Goal: Task Accomplishment & Management: Manage account settings

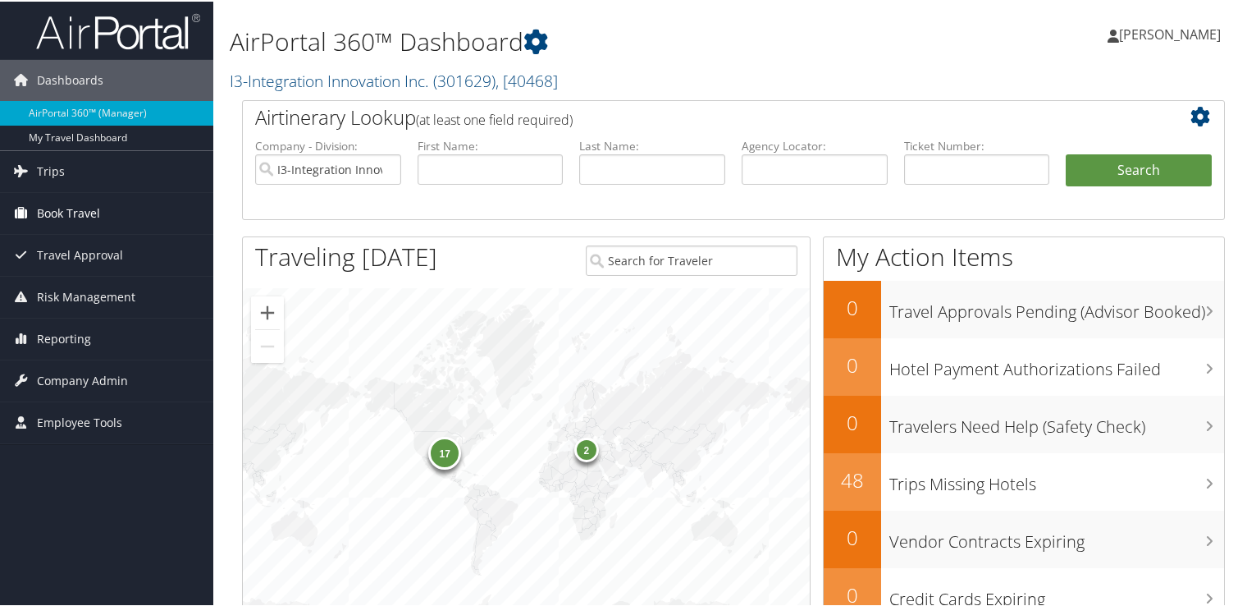
click at [104, 208] on link "Book Travel" at bounding box center [106, 211] width 213 height 41
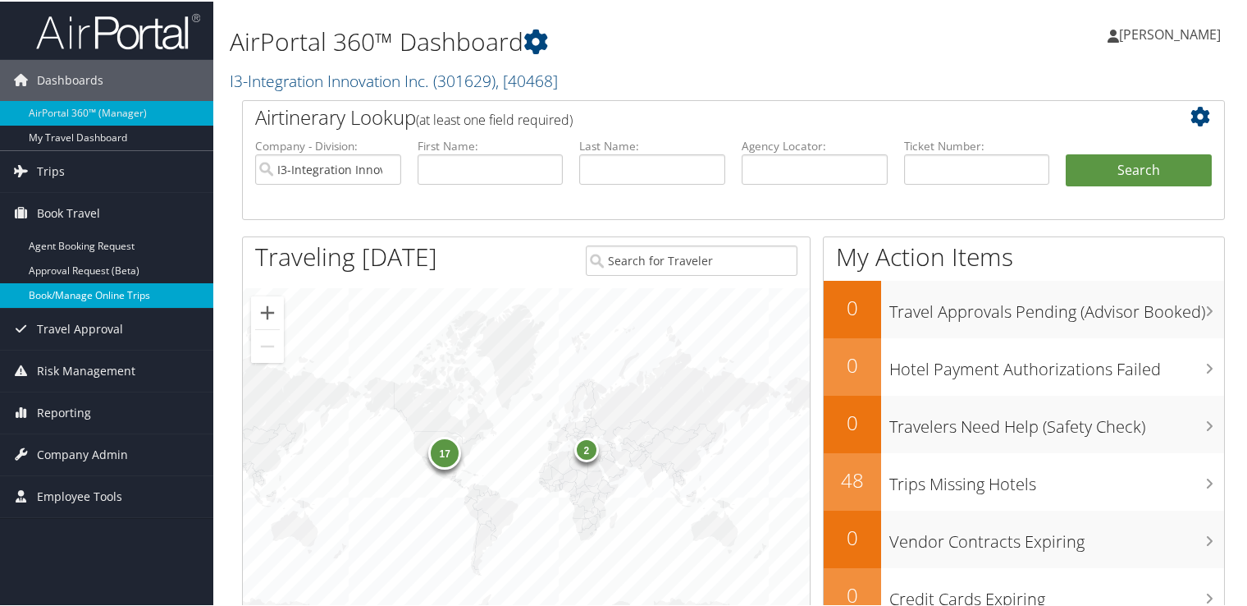
click at [102, 290] on link "Book/Manage Online Trips" at bounding box center [106, 293] width 213 height 25
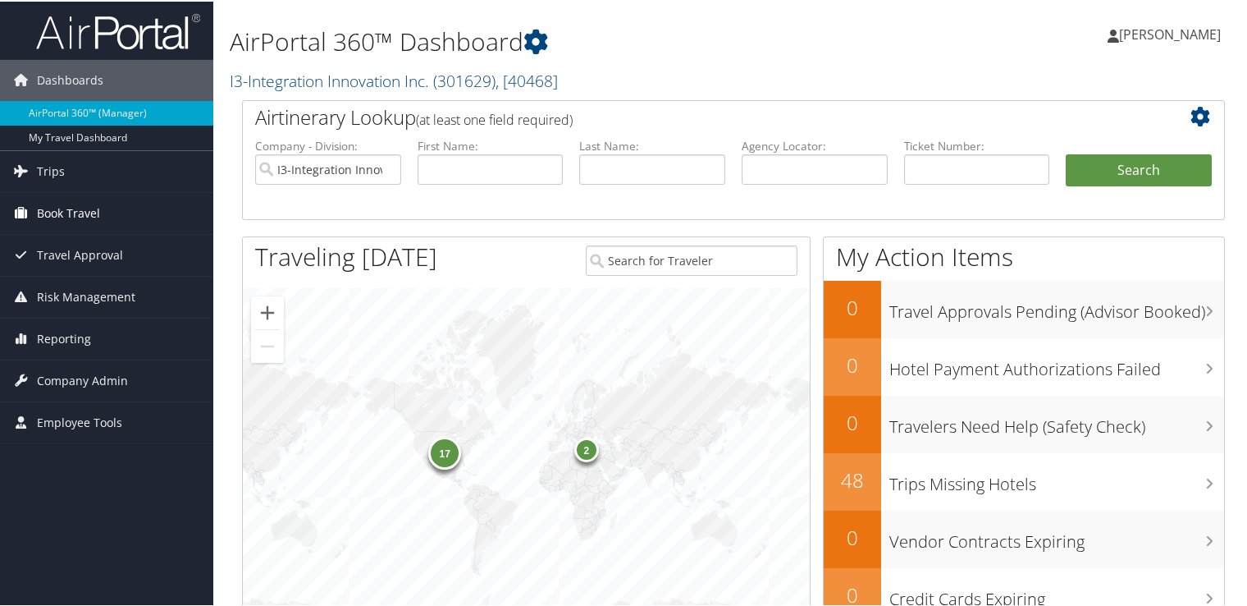
click at [105, 215] on link "Book Travel" at bounding box center [106, 211] width 213 height 41
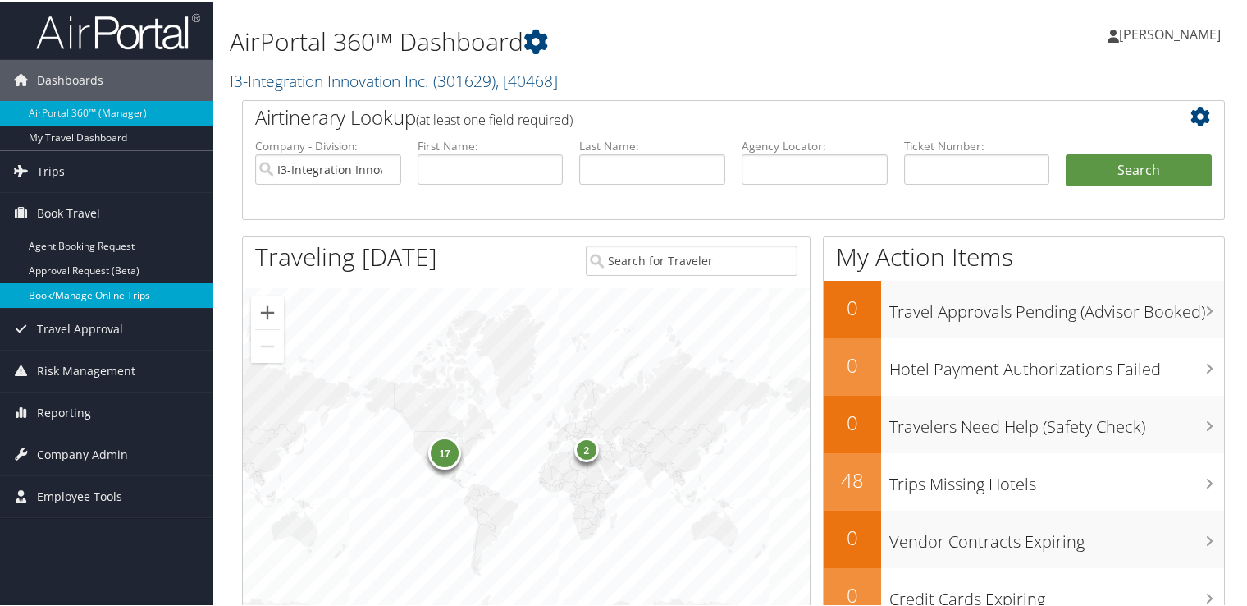
click at [120, 293] on link "Book/Manage Online Trips" at bounding box center [106, 293] width 213 height 25
click at [66, 456] on span "Company Admin" at bounding box center [82, 452] width 91 height 41
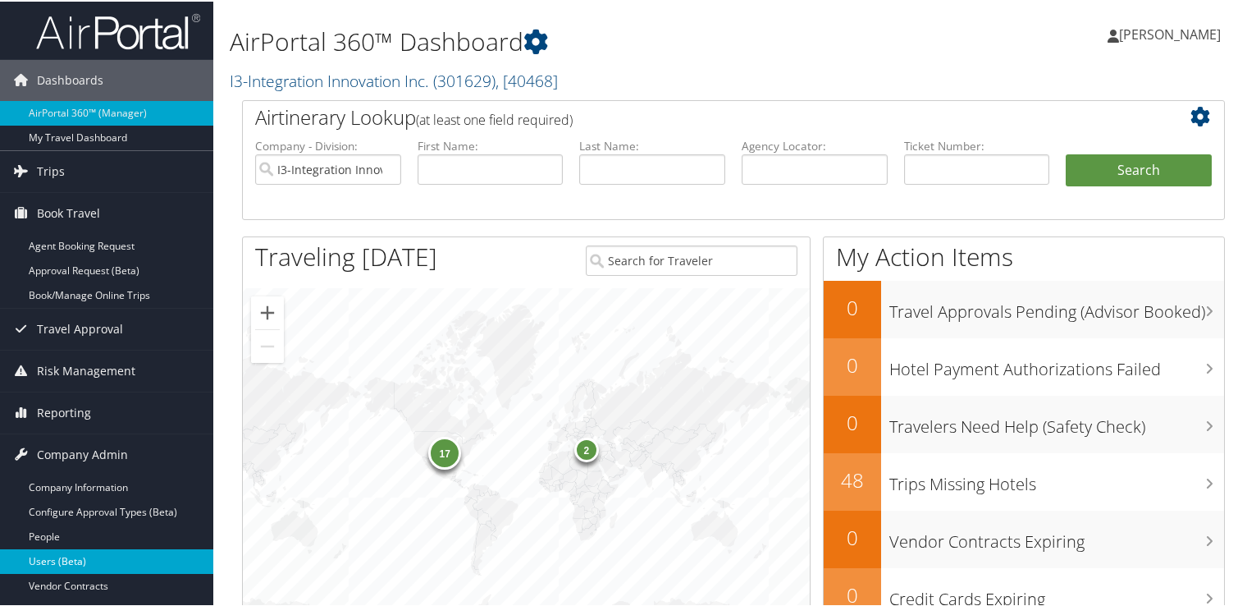
click at [101, 547] on link "Users (Beta)" at bounding box center [106, 559] width 213 height 25
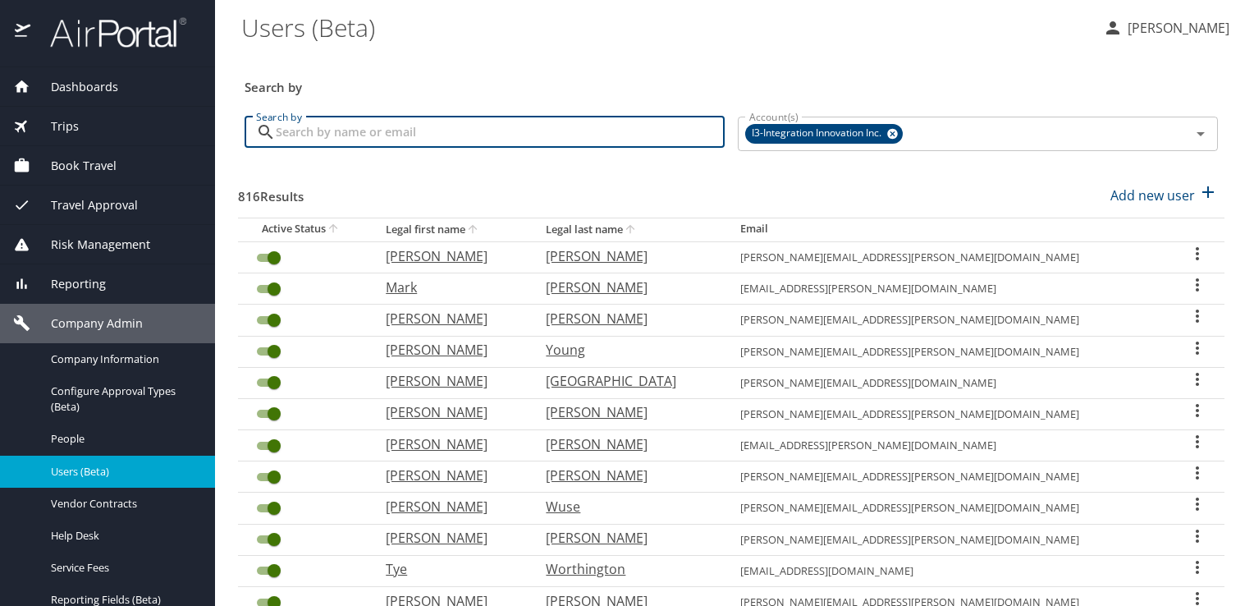
click at [460, 140] on input "Search by" at bounding box center [500, 132] width 449 height 31
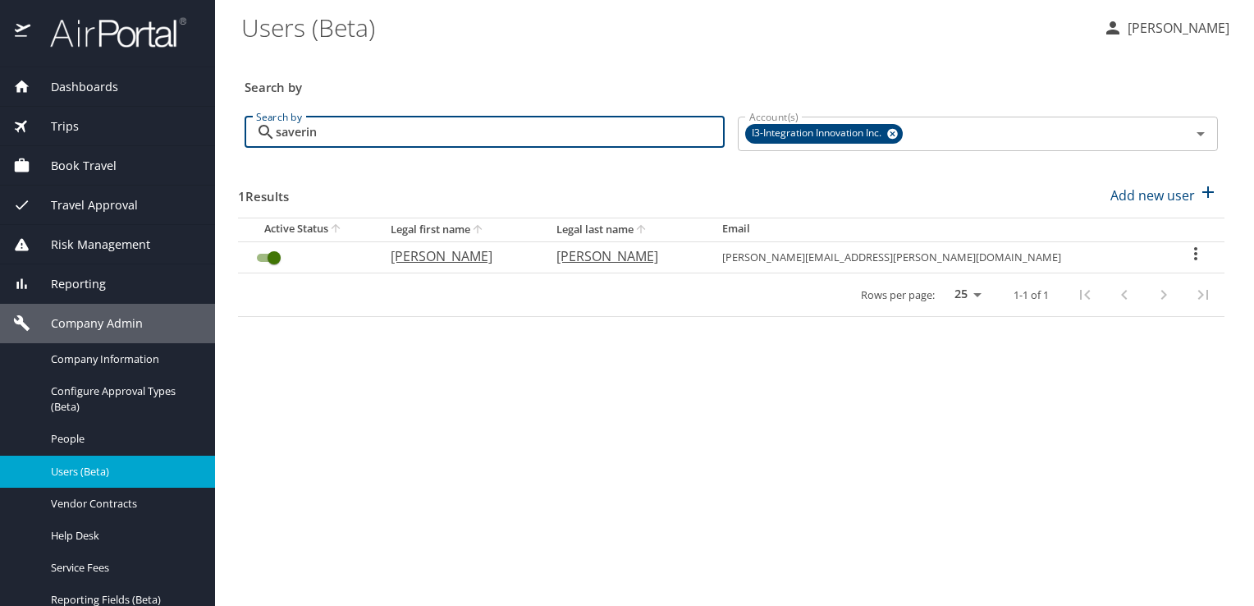
type input "saverin"
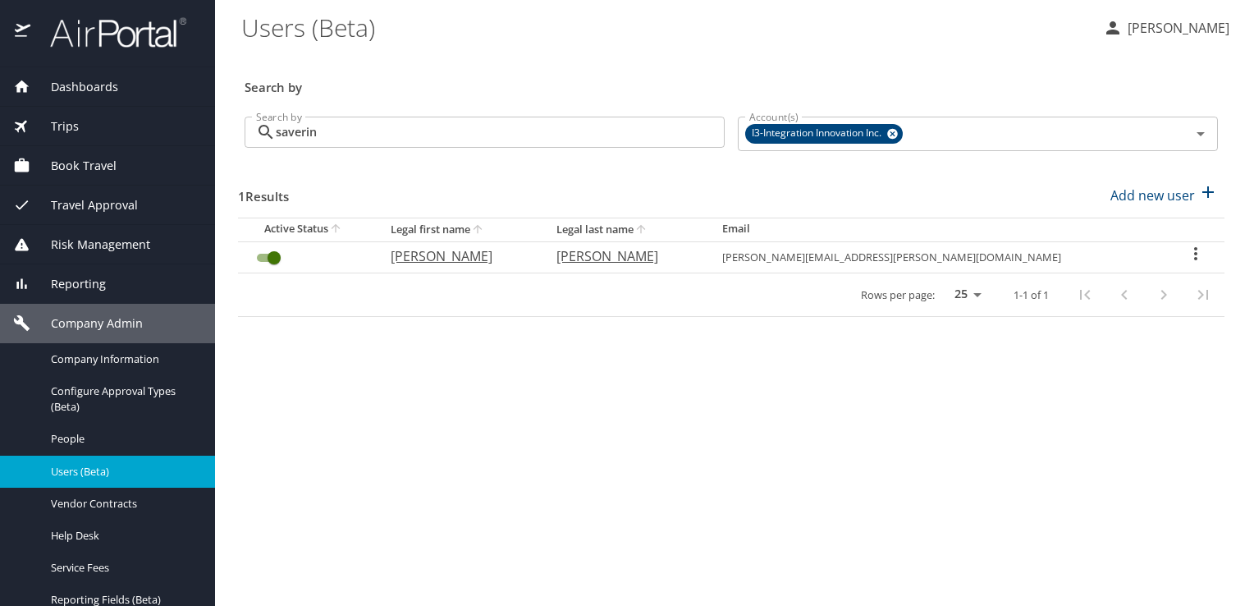
click at [1193, 250] on icon "User Search Table" at bounding box center [1196, 254] width 20 height 20
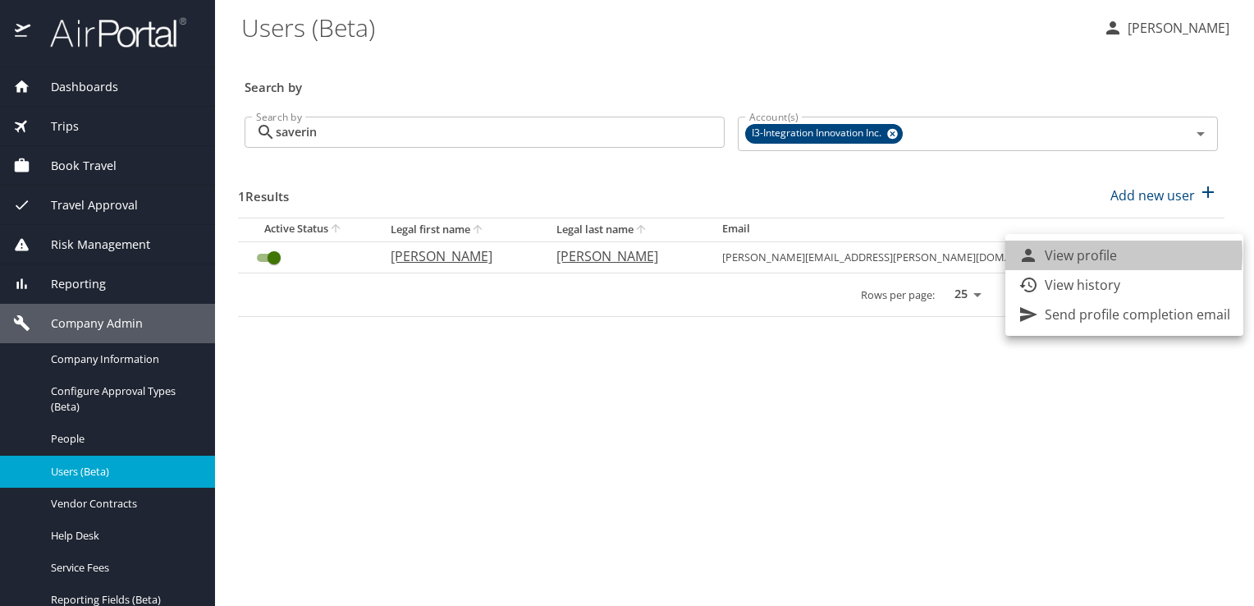
click at [1100, 254] on p "View profile" at bounding box center [1081, 255] width 72 height 20
select select "US"
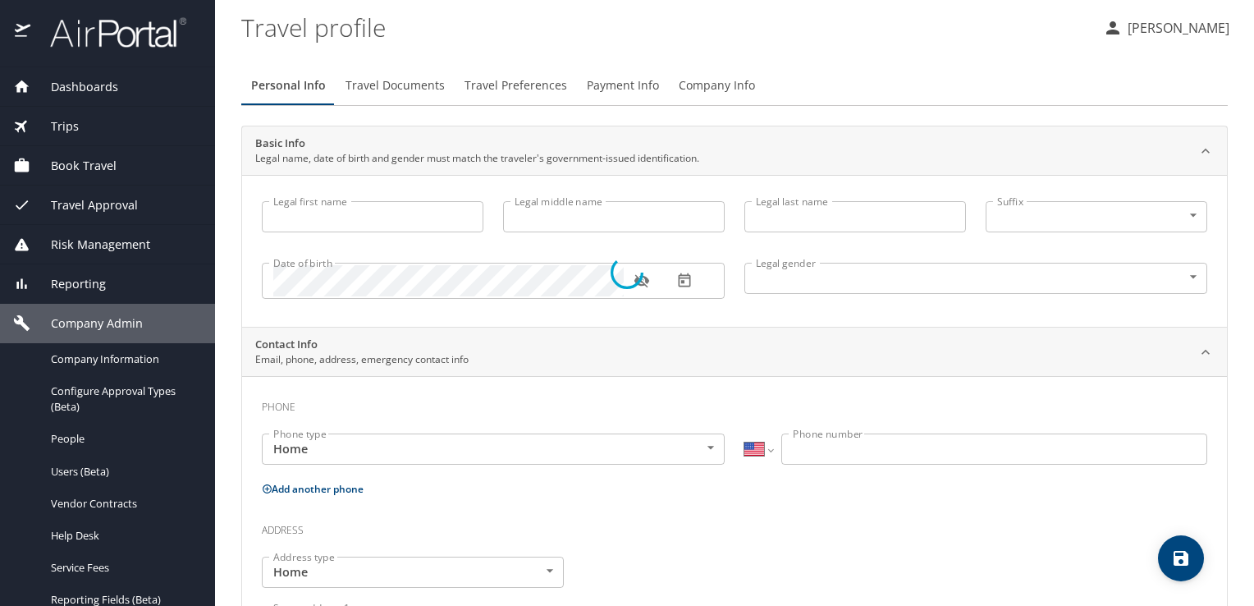
type input "Adam"
type input "[PERSON_NAME]"
type input "Saverino"
type input "[DEMOGRAPHIC_DATA]"
type input "Jessica"
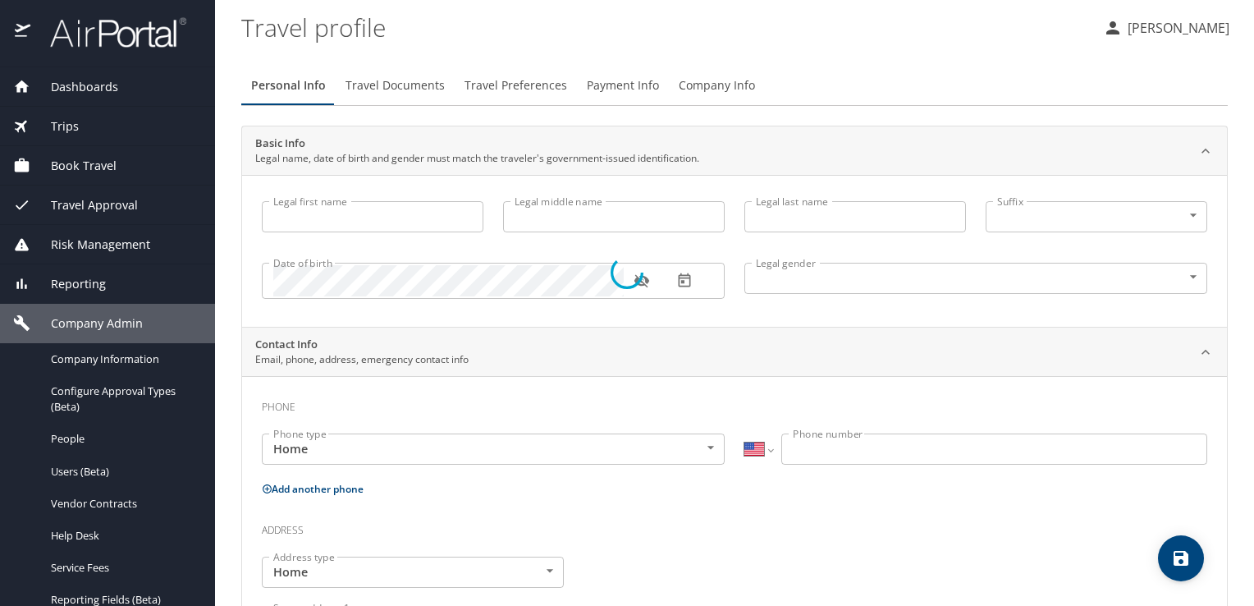
type input "Saverino"
type input "(505) 220-1496"
type input "jessicasaverino@yahoo.com"
select select "US"
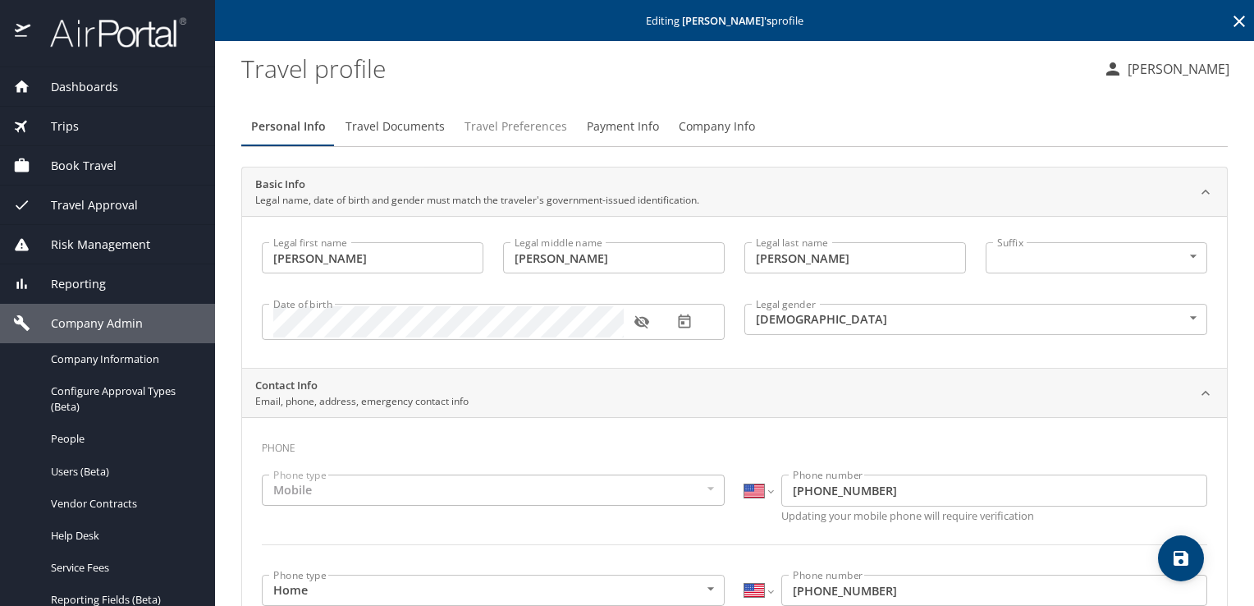
click at [551, 123] on span "Travel Preferences" at bounding box center [515, 127] width 103 height 21
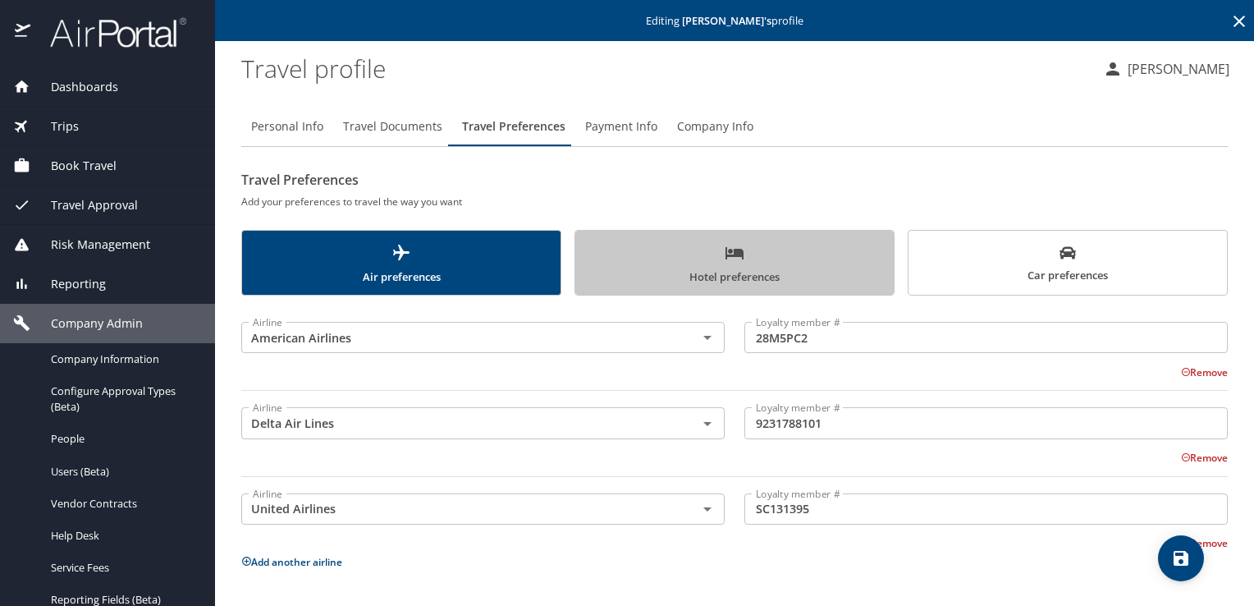
click at [791, 274] on span "Hotel preferences" at bounding box center [734, 264] width 299 height 43
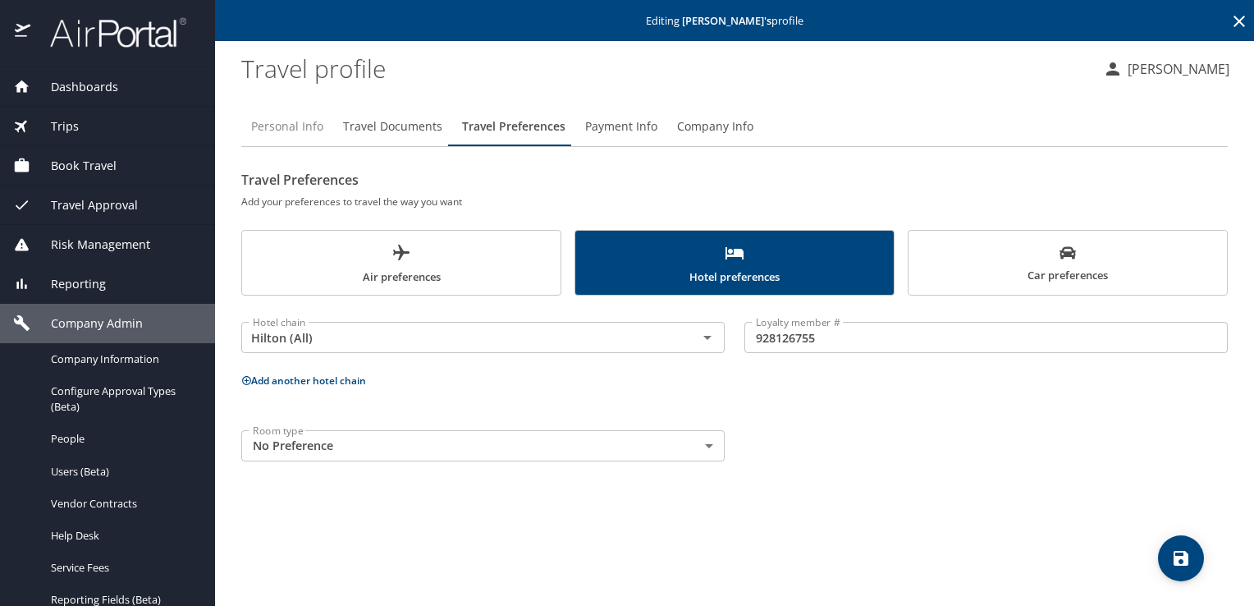
click at [298, 120] on span "Personal Info" at bounding box center [287, 127] width 72 height 21
select select "US"
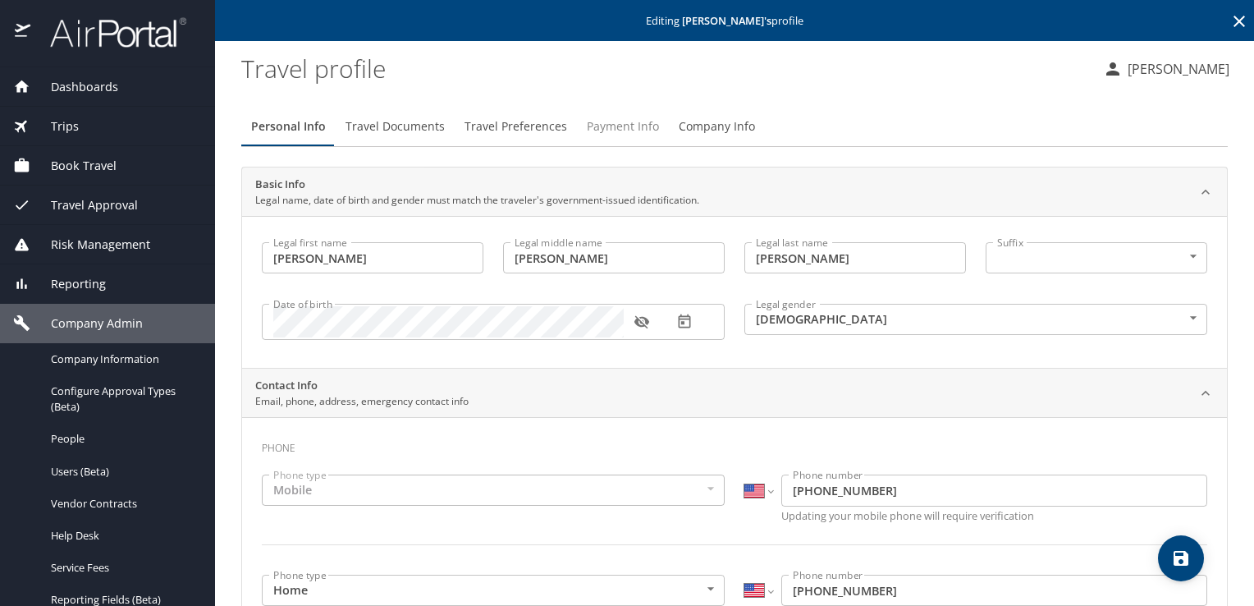
click at [612, 121] on span "Payment Info" at bounding box center [623, 127] width 72 height 21
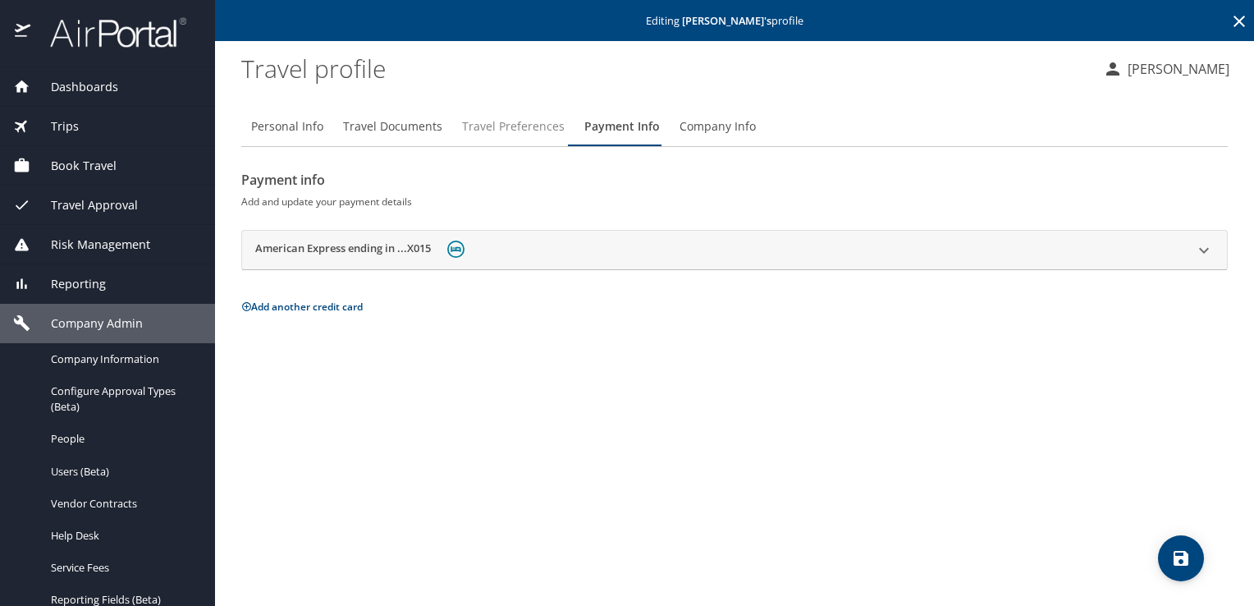
click at [503, 126] on span "Travel Preferences" at bounding box center [513, 127] width 103 height 21
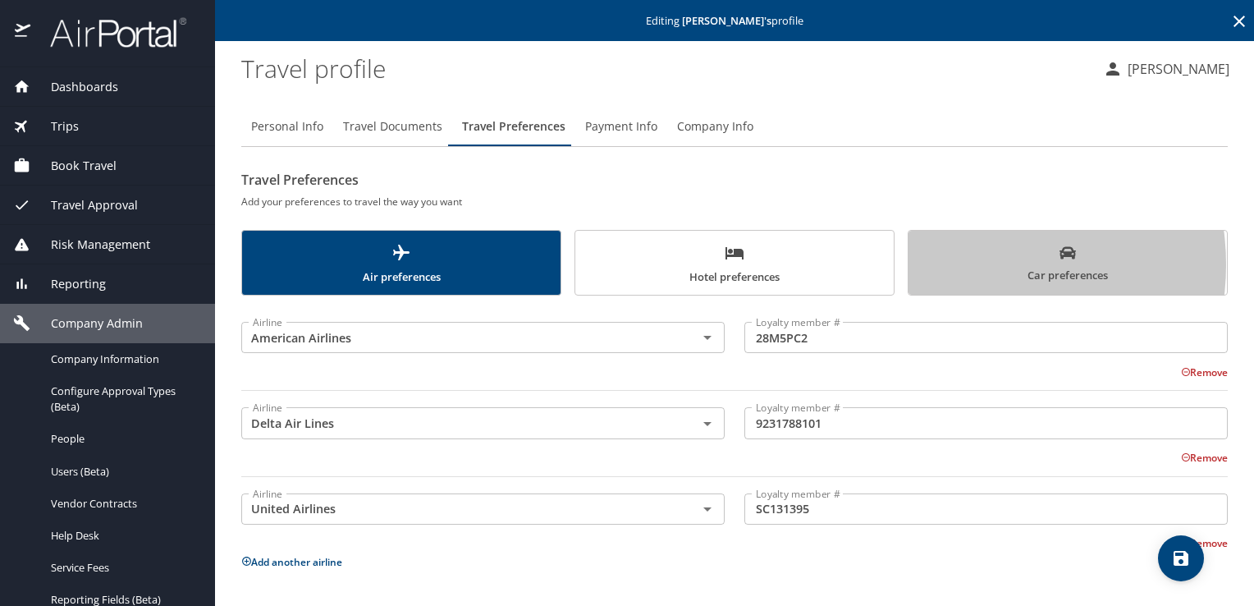
click at [954, 264] on span "Car preferences" at bounding box center [1067, 265] width 299 height 40
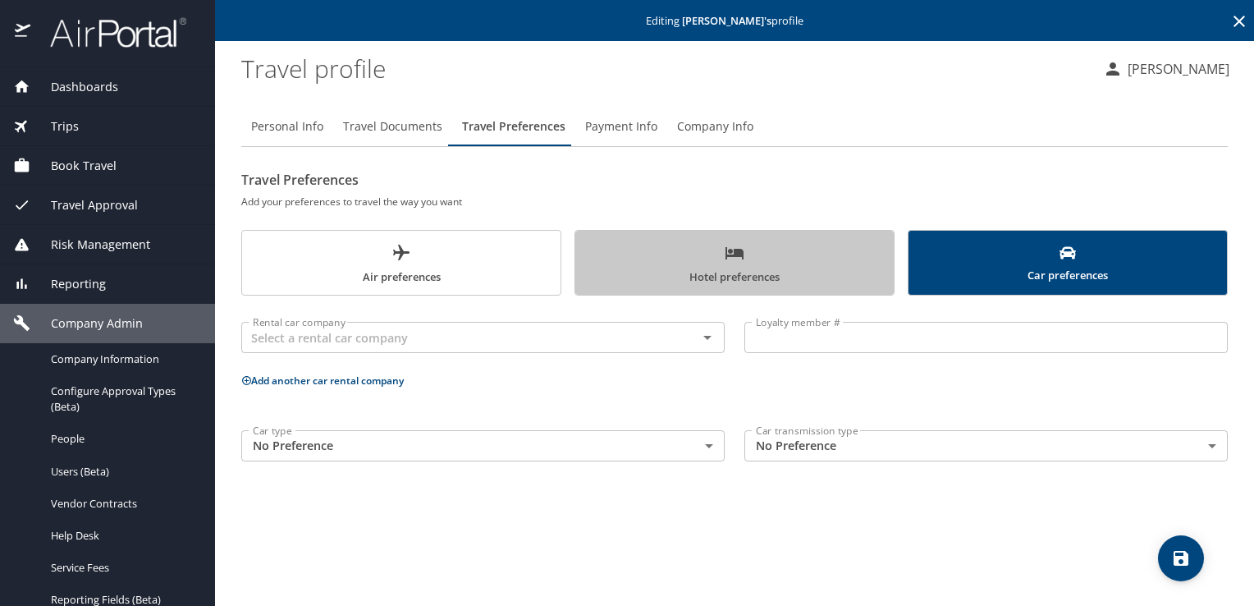
click at [841, 258] on span "Hotel preferences" at bounding box center [734, 264] width 299 height 43
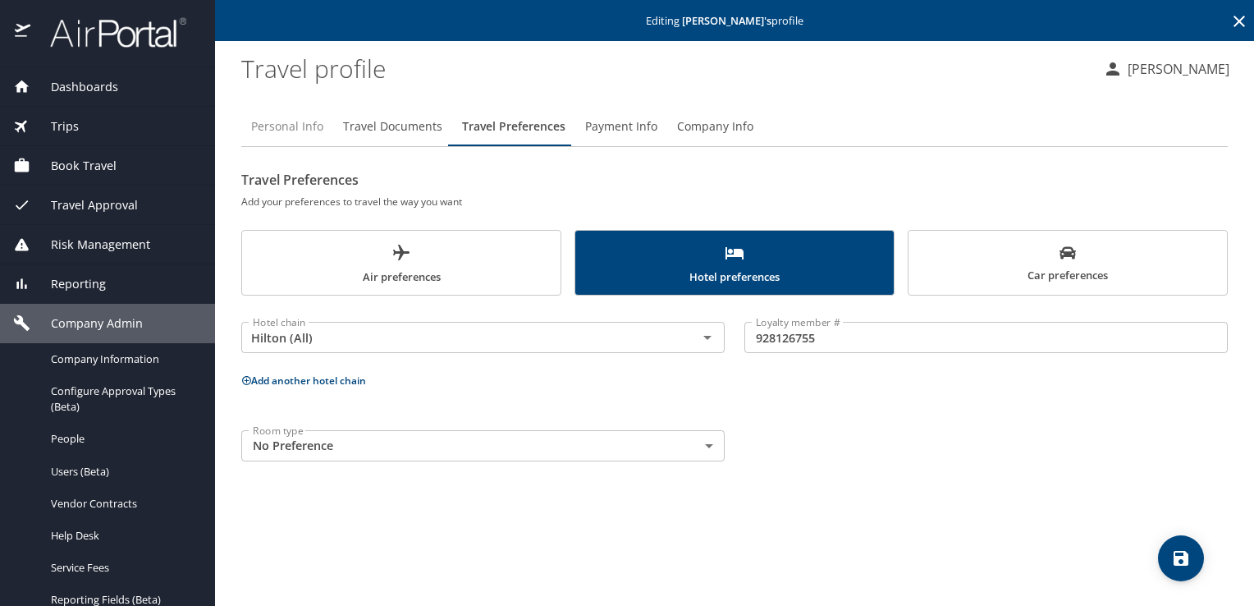
click at [299, 128] on span "Personal Info" at bounding box center [287, 127] width 72 height 21
select select "US"
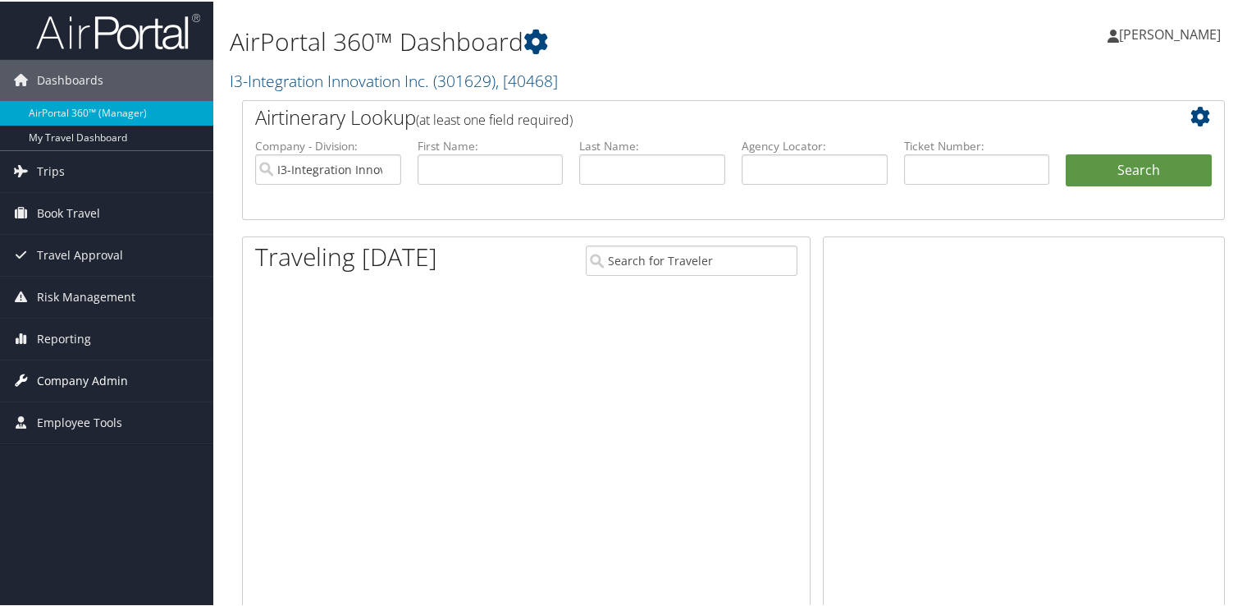
click at [85, 373] on span "Company Admin" at bounding box center [82, 379] width 91 height 41
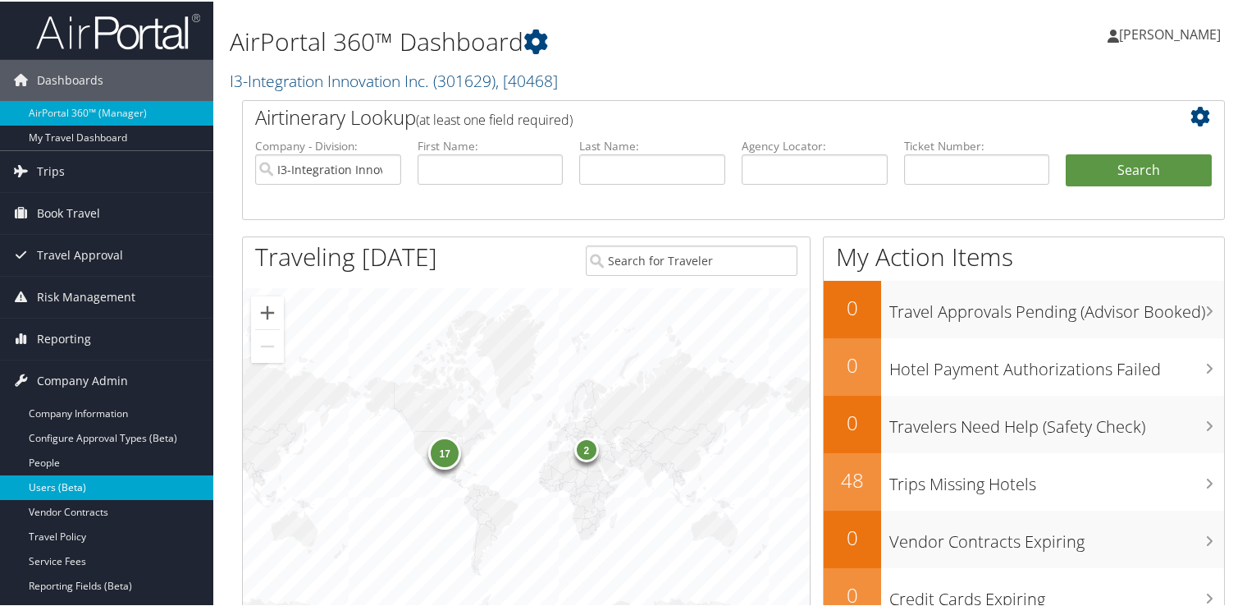
click at [68, 481] on link "Users (Beta)" at bounding box center [106, 485] width 213 height 25
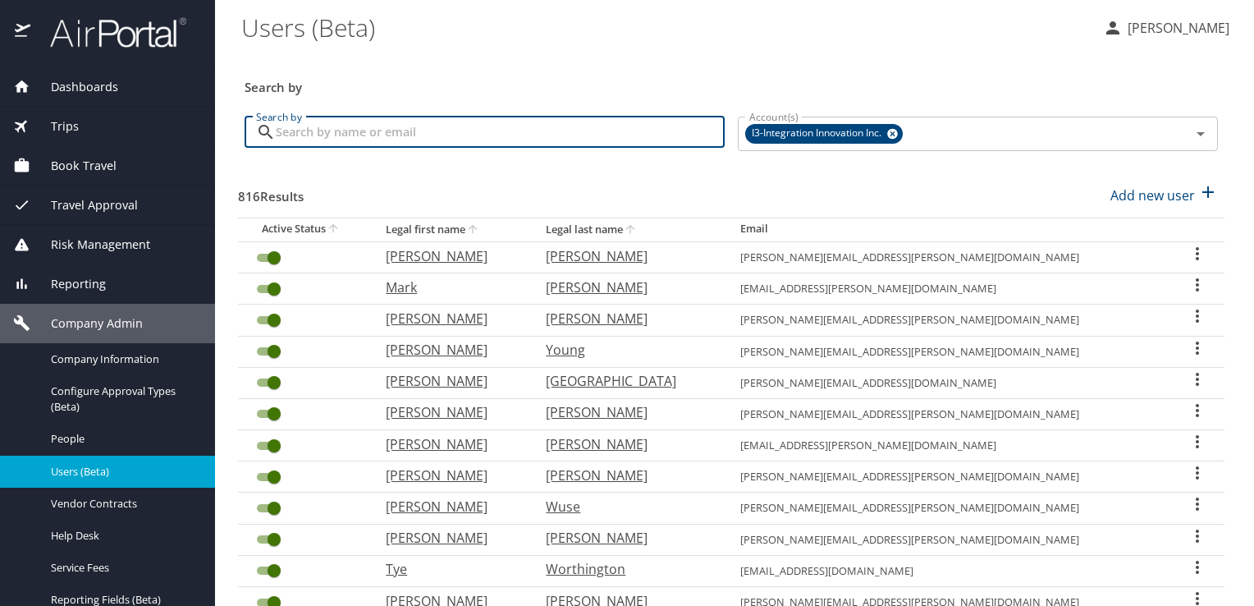
click at [309, 138] on input "Search by" at bounding box center [500, 132] width 449 height 31
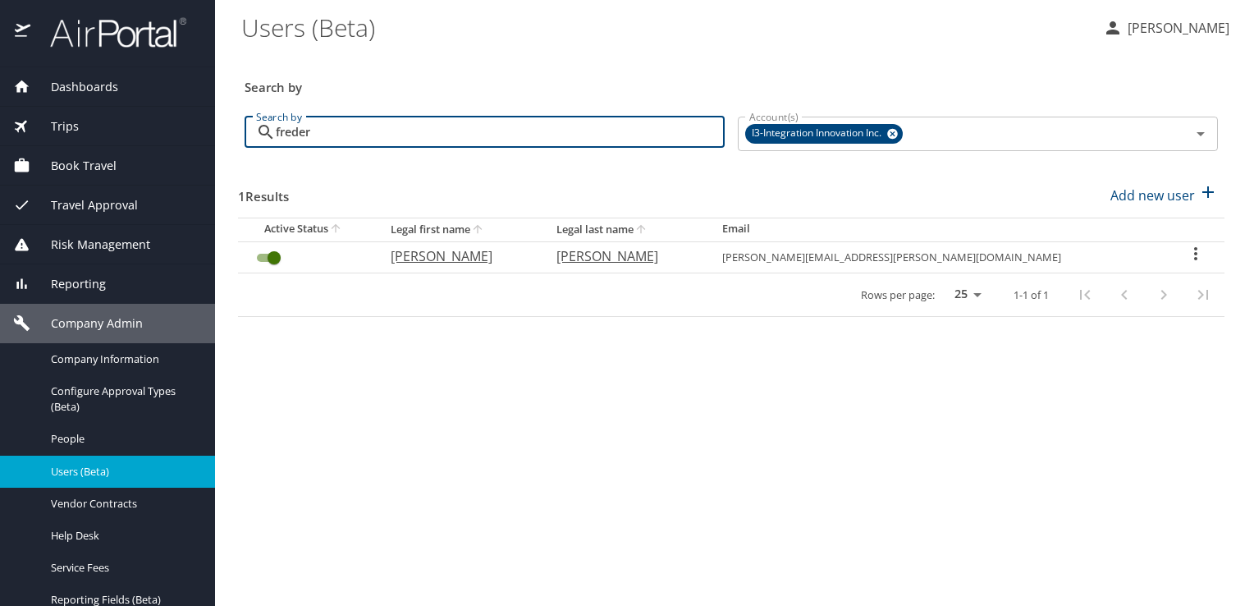
type input "freder"
click at [1186, 259] on icon "User Search Table" at bounding box center [1196, 254] width 20 height 20
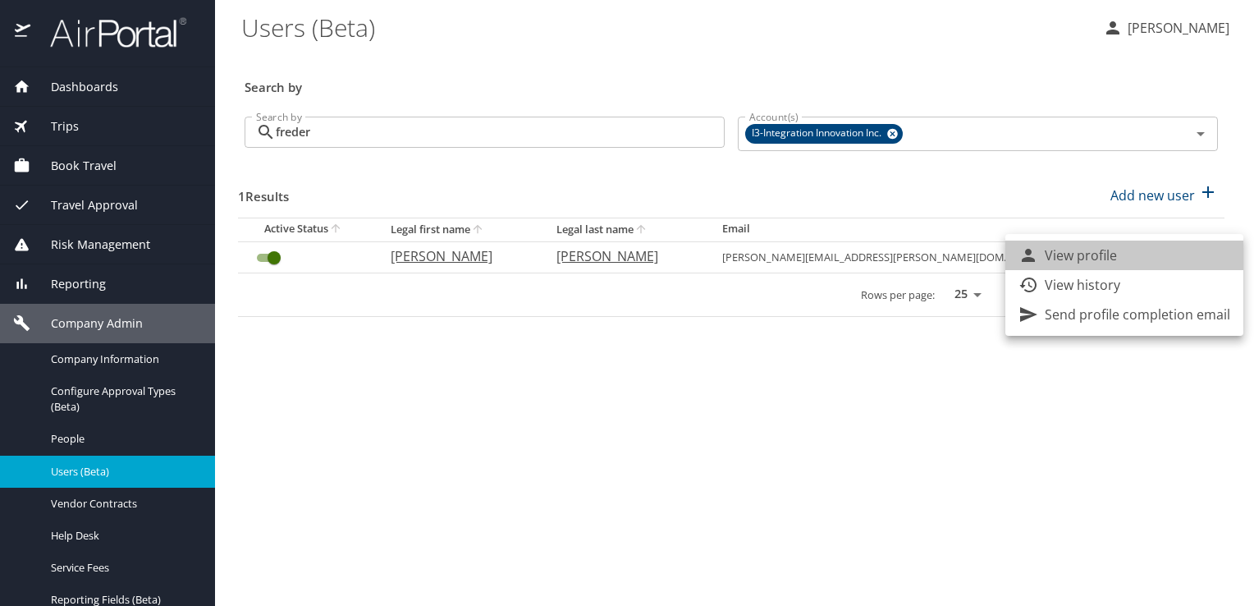
click at [1183, 259] on li "View profile" at bounding box center [1124, 255] width 238 height 30
select select "US"
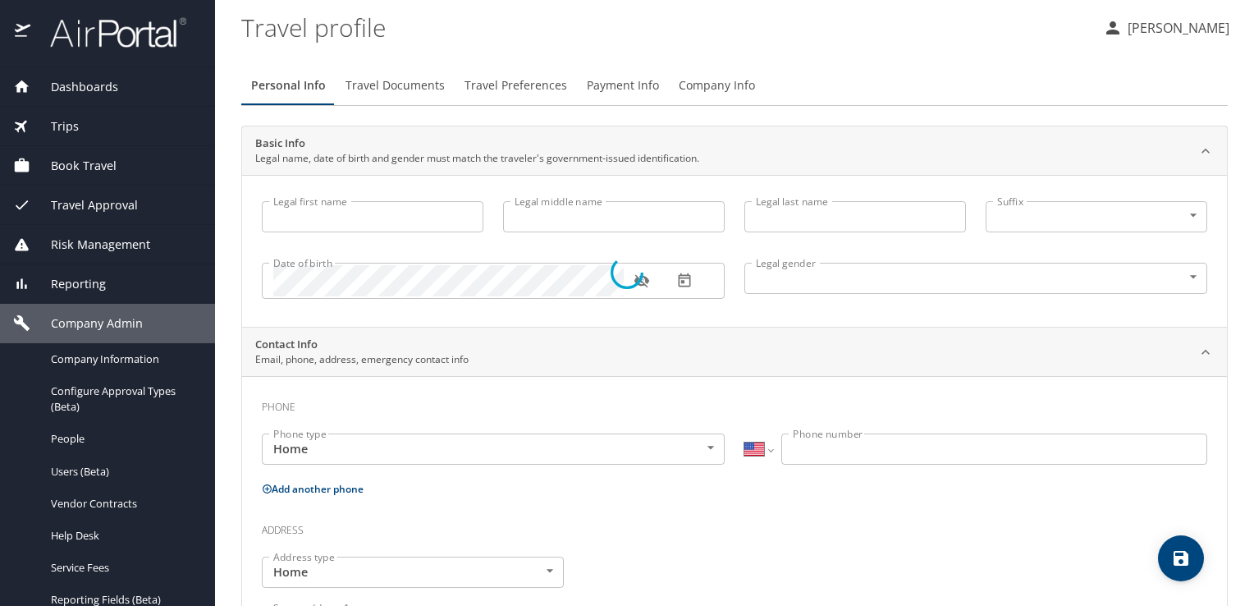
type input "[PERSON_NAME]"
type input "[DEMOGRAPHIC_DATA]"
select select "US"
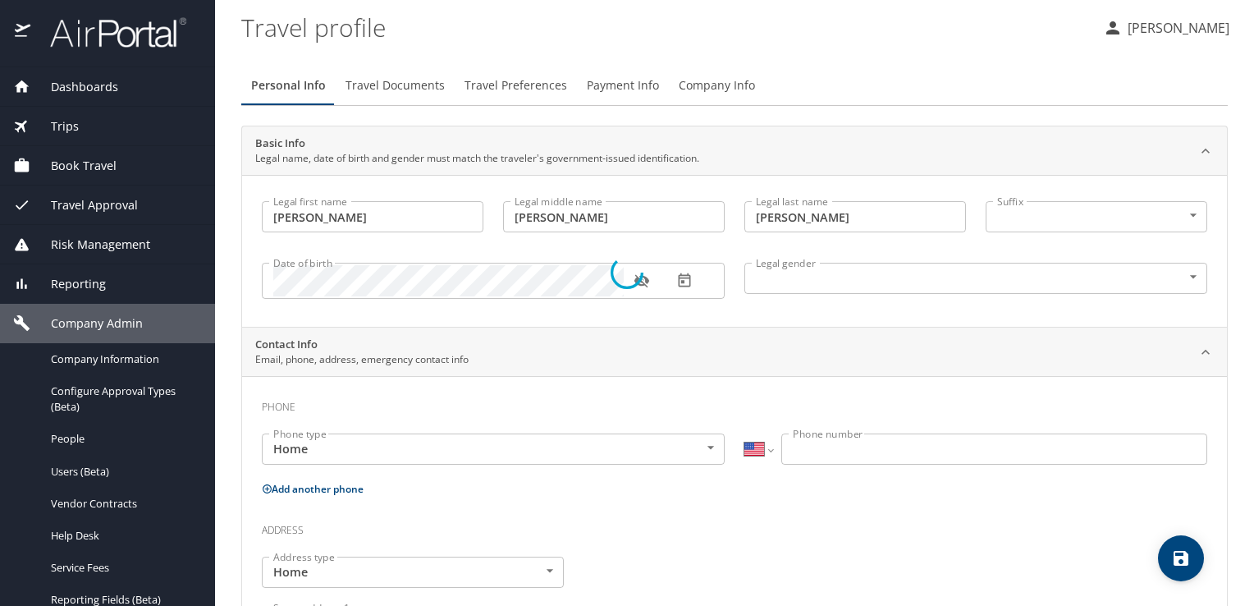
select select "US"
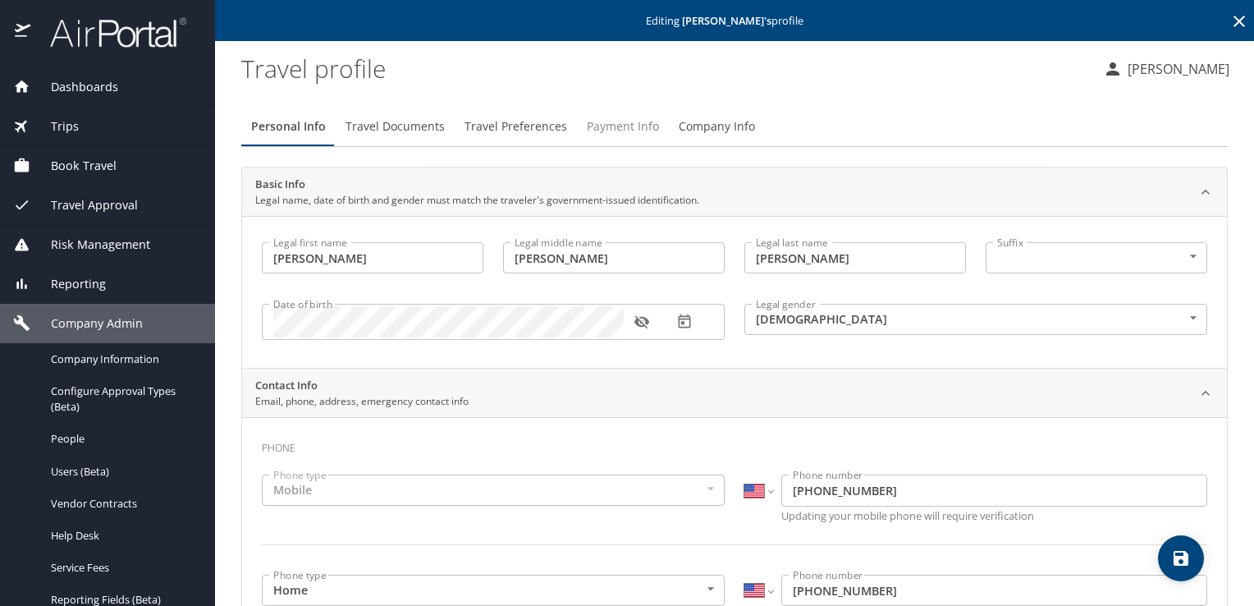
click at [611, 129] on span "Payment Info" at bounding box center [623, 127] width 72 height 21
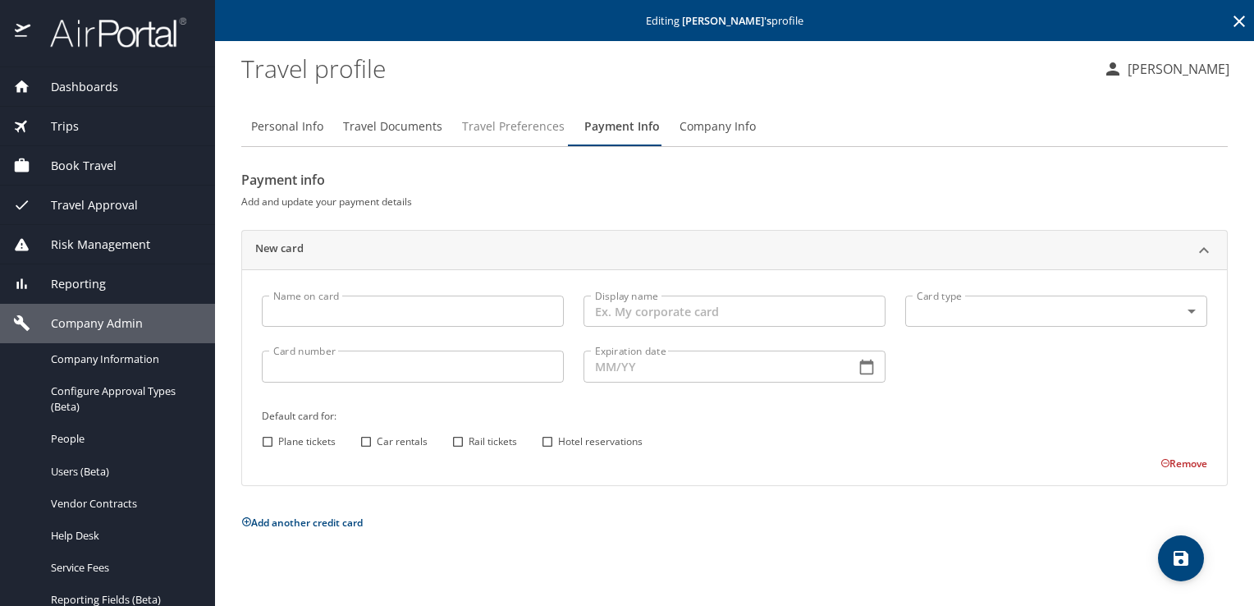
click at [542, 127] on span "Travel Preferences" at bounding box center [513, 127] width 103 height 21
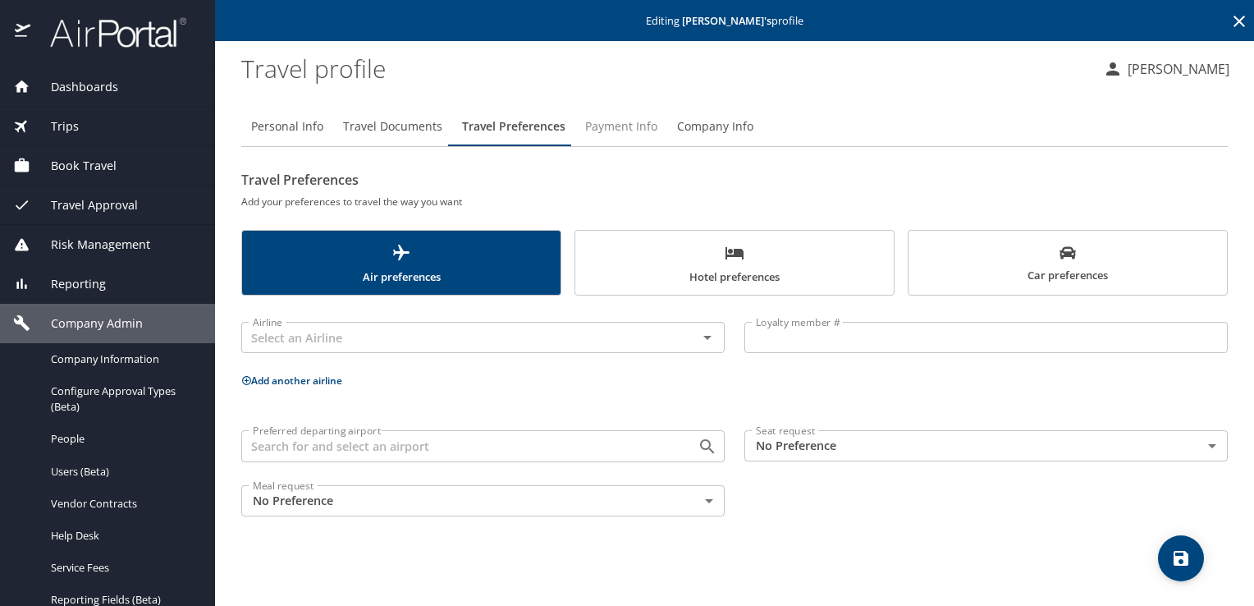
click at [635, 125] on span "Payment Info" at bounding box center [621, 127] width 72 height 21
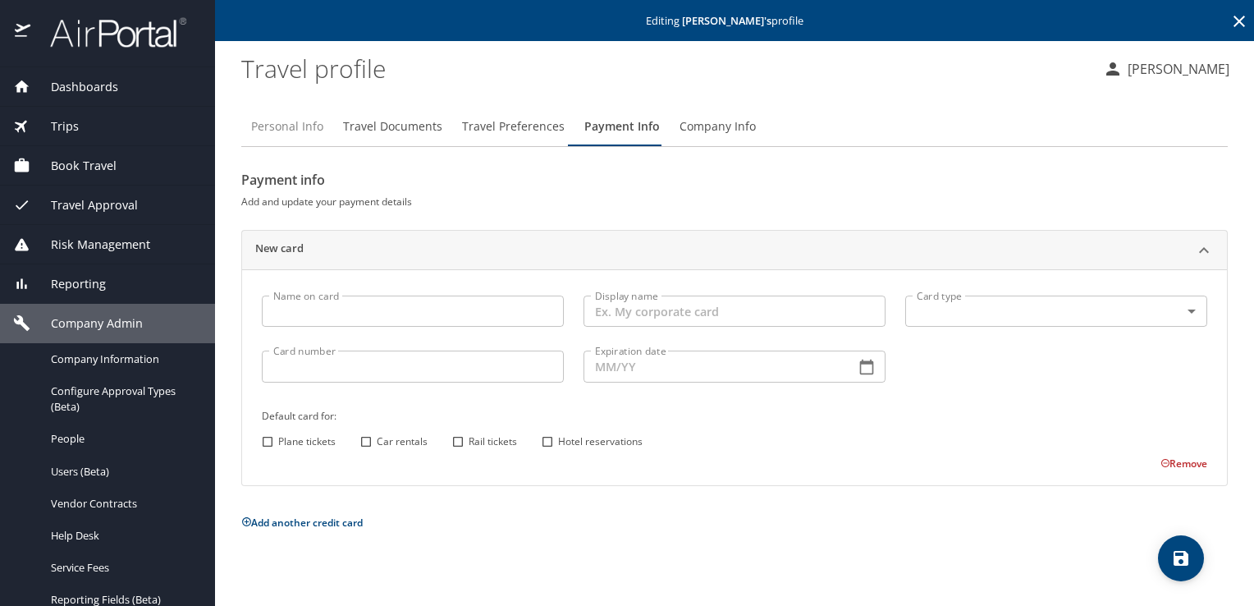
click at [313, 126] on span "Personal Info" at bounding box center [287, 127] width 72 height 21
select select "US"
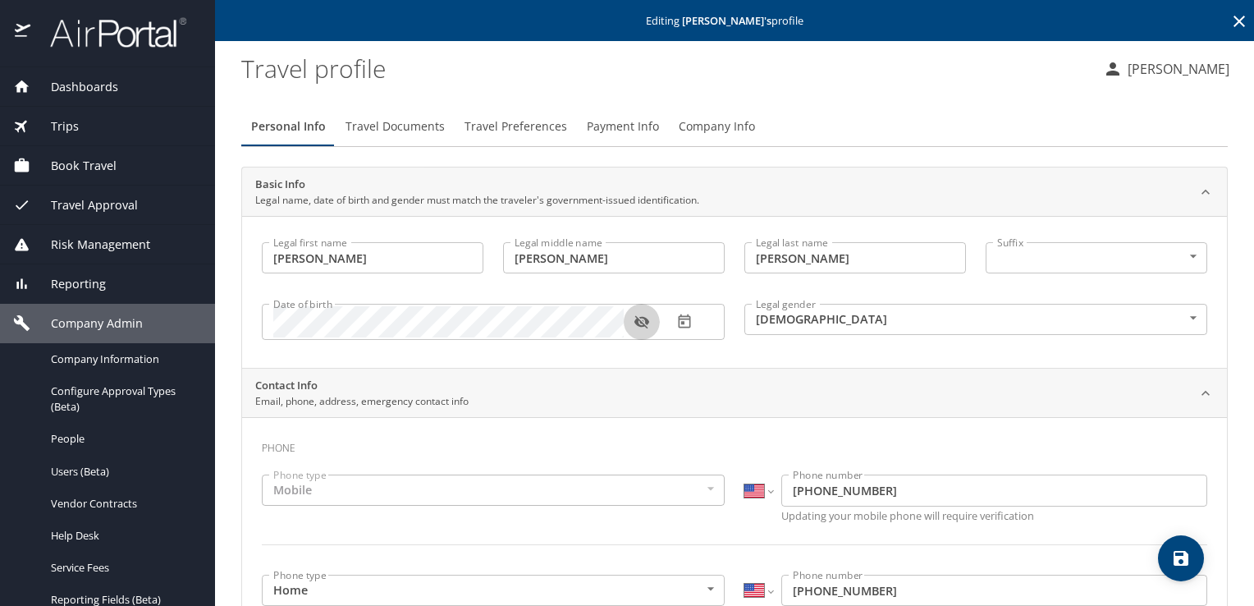
click at [642, 316] on icon "button" at bounding box center [642, 321] width 16 height 16
click at [1229, 21] on icon at bounding box center [1239, 21] width 20 height 20
